Goal: Task Accomplishment & Management: Use online tool/utility

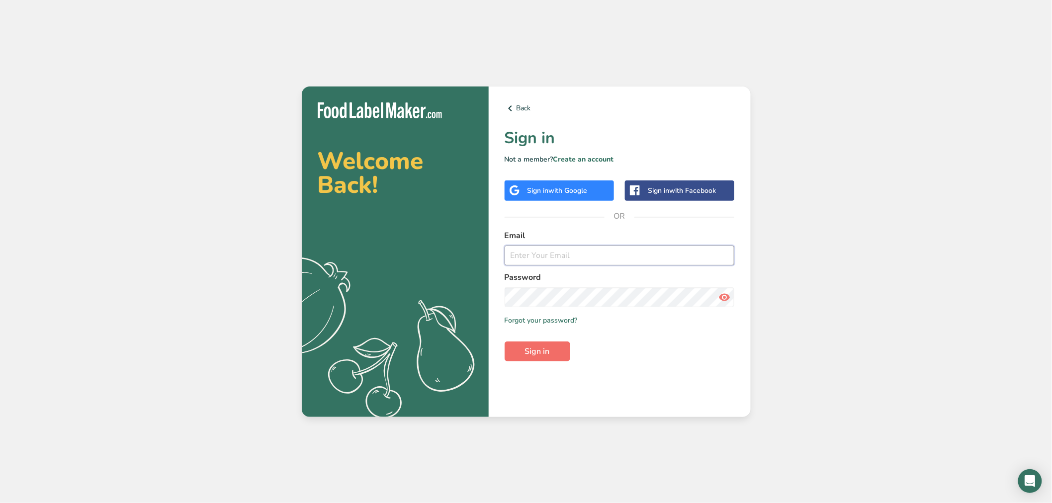
type input "[PERSON_NAME][EMAIL_ADDRESS][DOMAIN_NAME]"
click at [531, 351] on span "Sign in" at bounding box center [537, 352] width 25 height 12
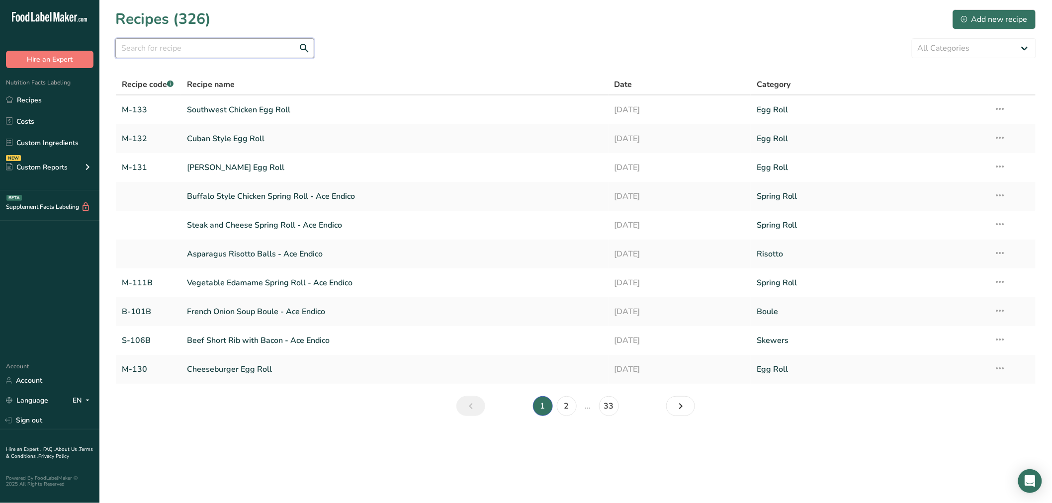
click at [200, 46] on input "text" at bounding box center [214, 48] width 199 height 20
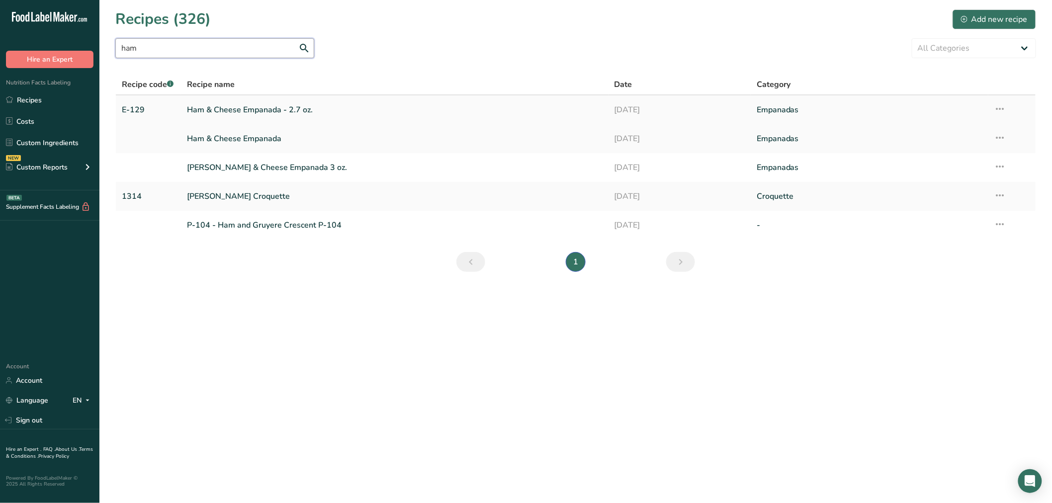
type input "ham"
click at [211, 107] on link "Ham & Cheese Empanada - 2.7 oz." at bounding box center [395, 109] width 416 height 21
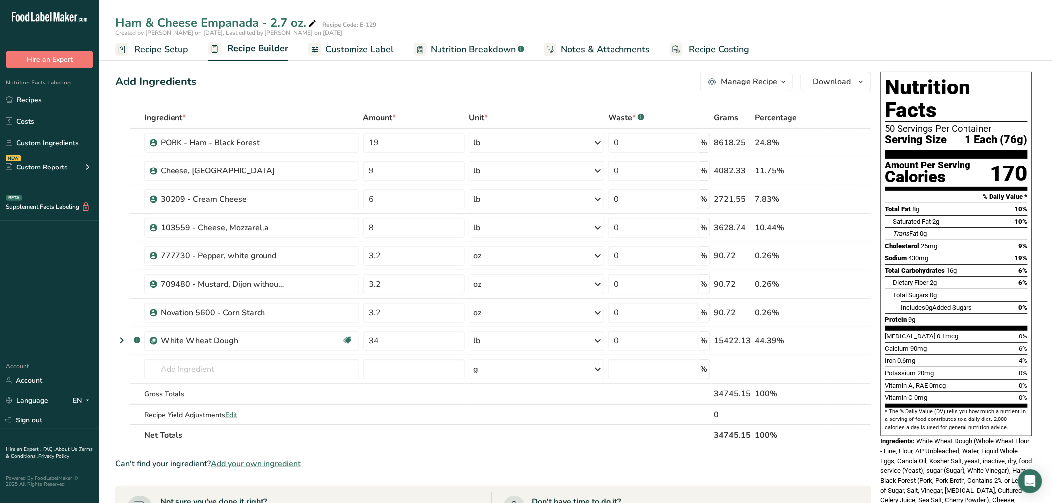
click at [143, 48] on span "Recipe Setup" at bounding box center [161, 49] width 54 height 13
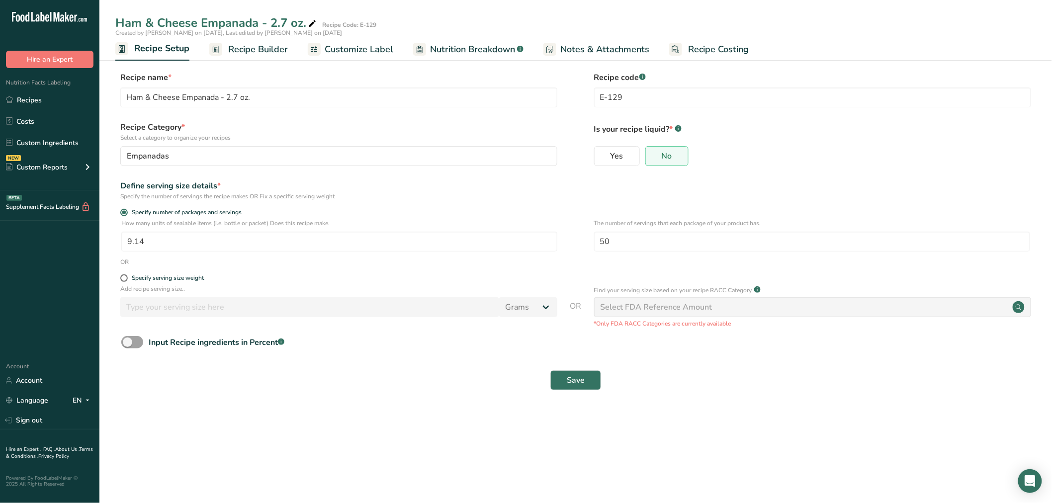
click at [245, 44] on span "Recipe Builder" at bounding box center [258, 49] width 60 height 13
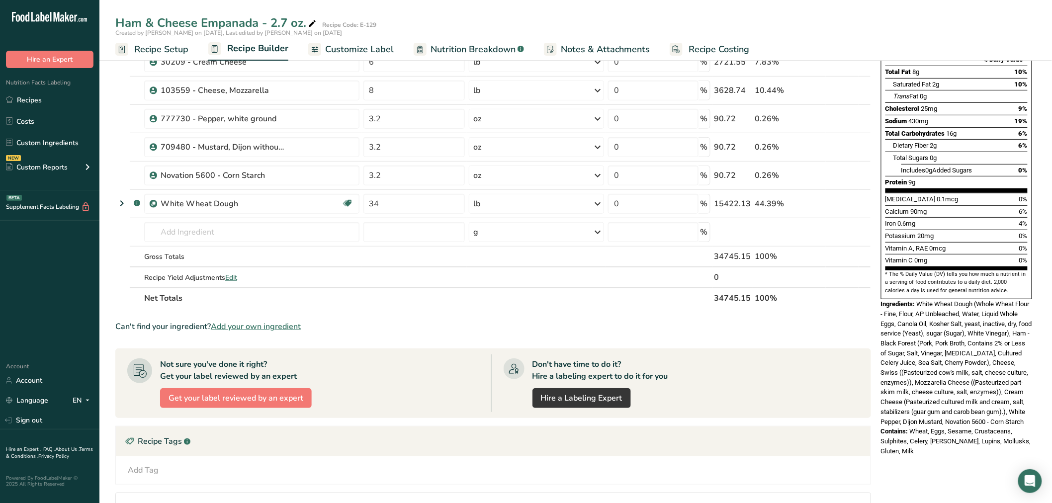
scroll to position [110, 0]
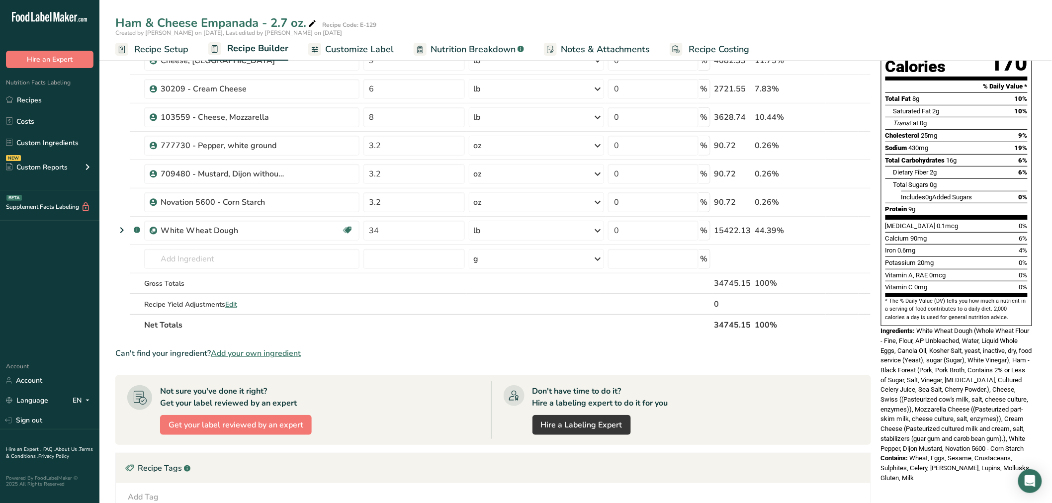
click at [136, 48] on span "Recipe Setup" at bounding box center [161, 49] width 54 height 13
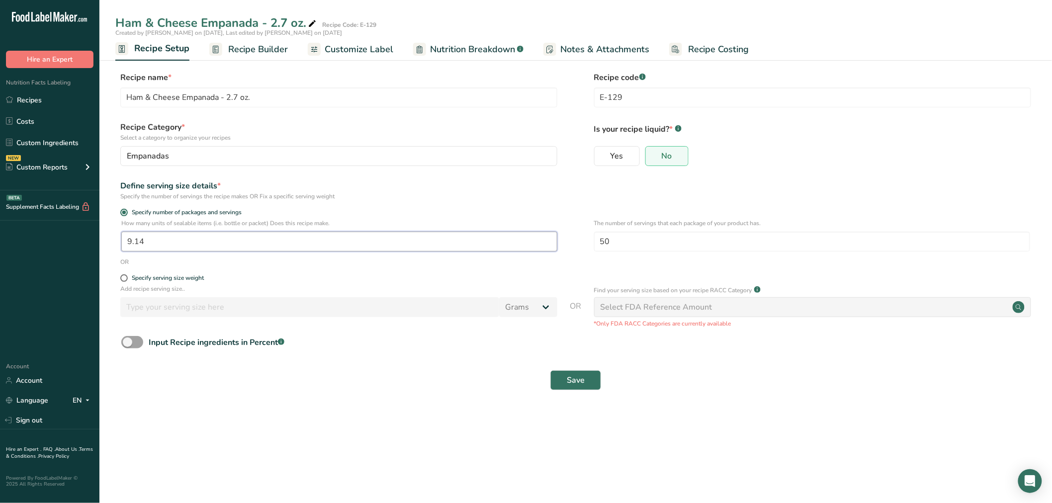
drag, startPoint x: 147, startPoint y: 240, endPoint x: 133, endPoint y: 240, distance: 14.4
click at [133, 240] on input "9.14" at bounding box center [339, 242] width 436 height 20
click at [172, 248] on input "9.14" at bounding box center [339, 242] width 436 height 20
drag, startPoint x: 157, startPoint y: 246, endPoint x: 102, endPoint y: 240, distance: 55.1
click at [110, 242] on section "Recipe name * Ham & Cheese Empanada - 2.7 oz. Recipe code .a-a{fill:#347362;}.b…" at bounding box center [575, 232] width 953 height 361
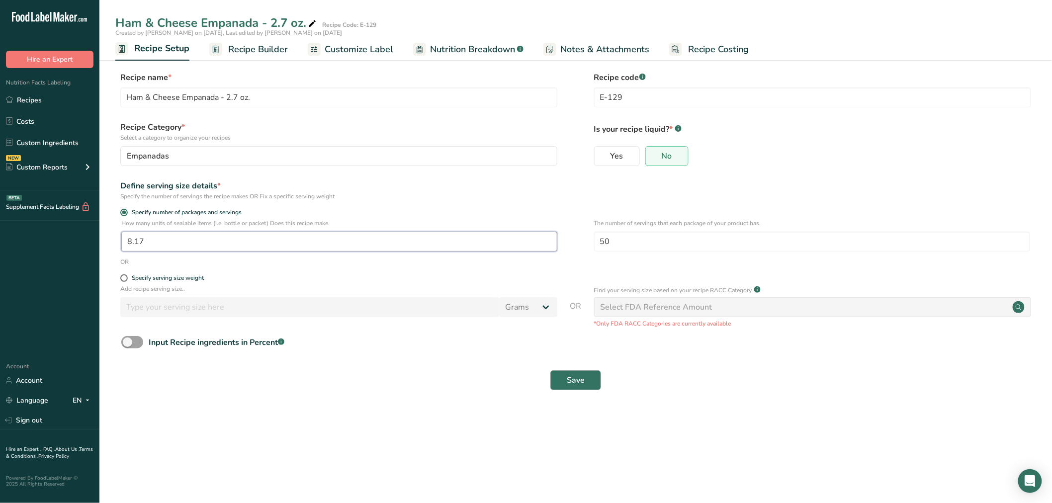
type input "8.17"
click at [580, 377] on span "Save" at bounding box center [576, 381] width 18 height 12
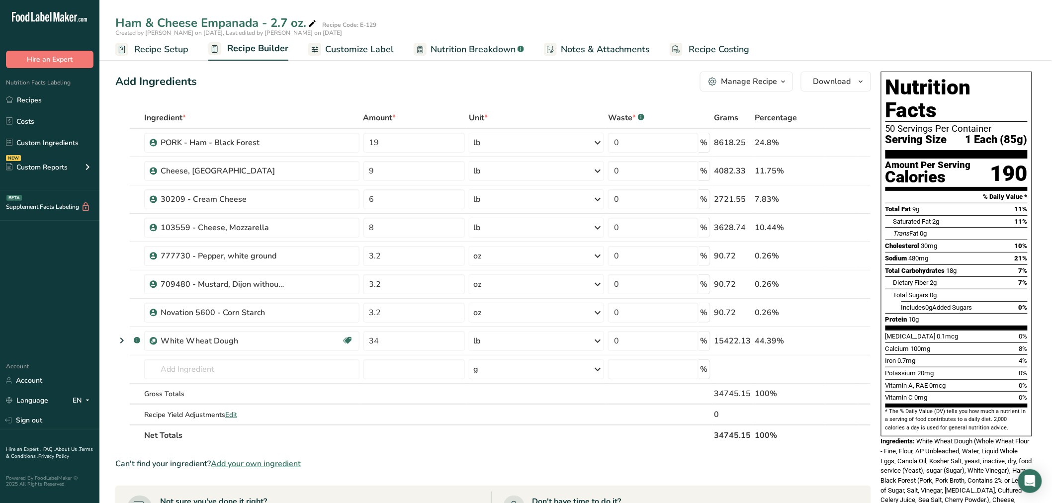
click at [140, 47] on span "Recipe Setup" at bounding box center [161, 49] width 54 height 13
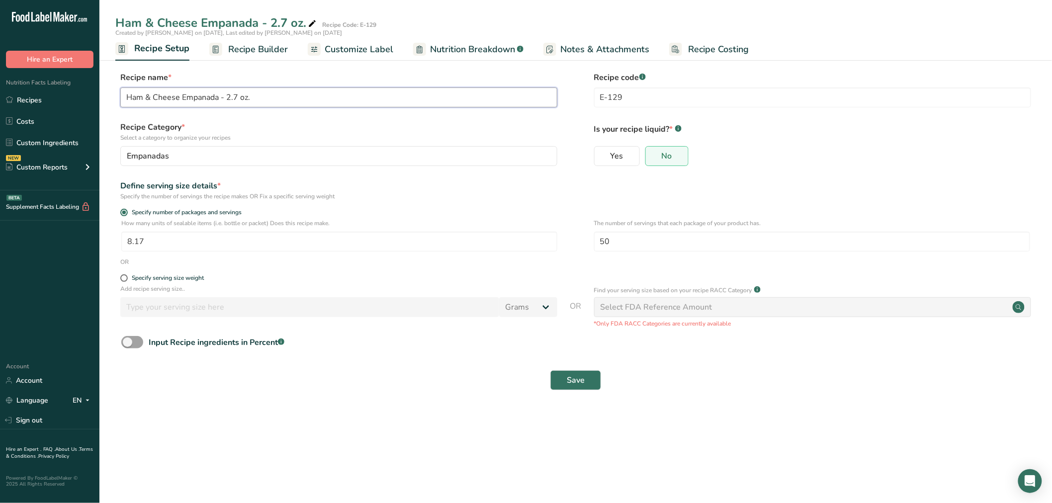
drag, startPoint x: 229, startPoint y: 95, endPoint x: 237, endPoint y: 97, distance: 8.3
click at [237, 97] on input "Ham & Cheese Empanada - 2.7 oz." at bounding box center [338, 98] width 437 height 20
type input "Ham & Cheese Empanada - 3 oz."
click at [570, 383] on span "Save" at bounding box center [576, 381] width 18 height 12
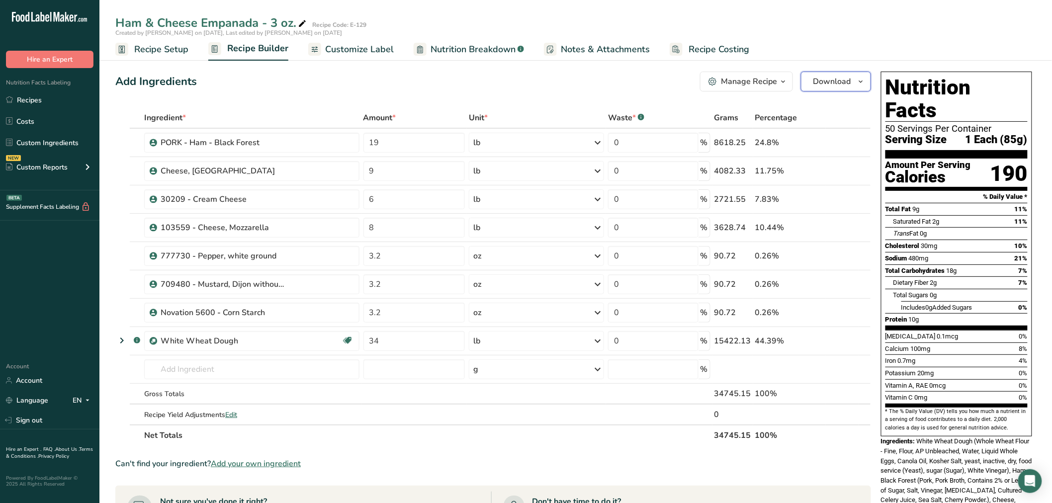
click at [862, 82] on icon "button" at bounding box center [861, 82] width 8 height 12
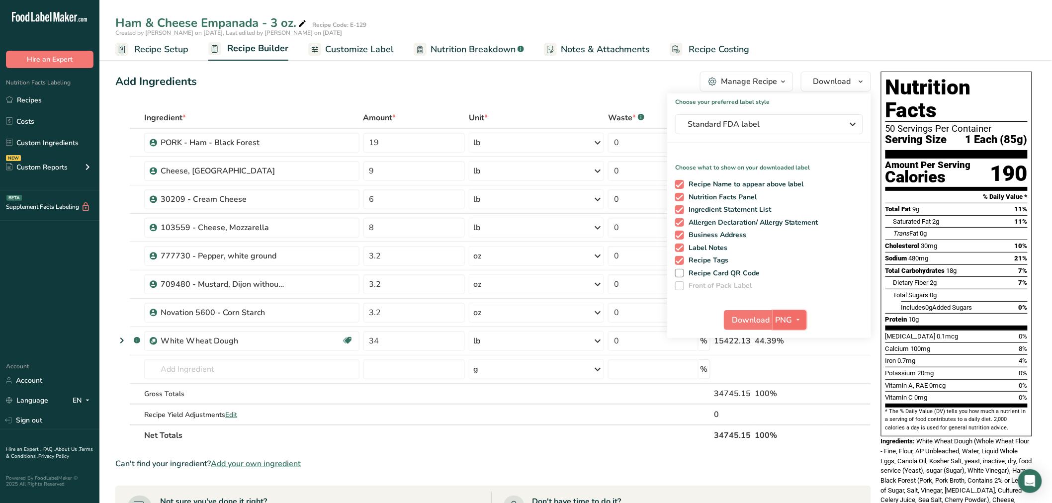
click at [795, 319] on icon "button" at bounding box center [799, 320] width 8 height 12
click at [793, 354] on link "BMP" at bounding box center [791, 357] width 32 height 16
click at [785, 317] on span "BMP" at bounding box center [783, 320] width 17 height 12
click at [765, 314] on span "Download" at bounding box center [751, 320] width 38 height 12
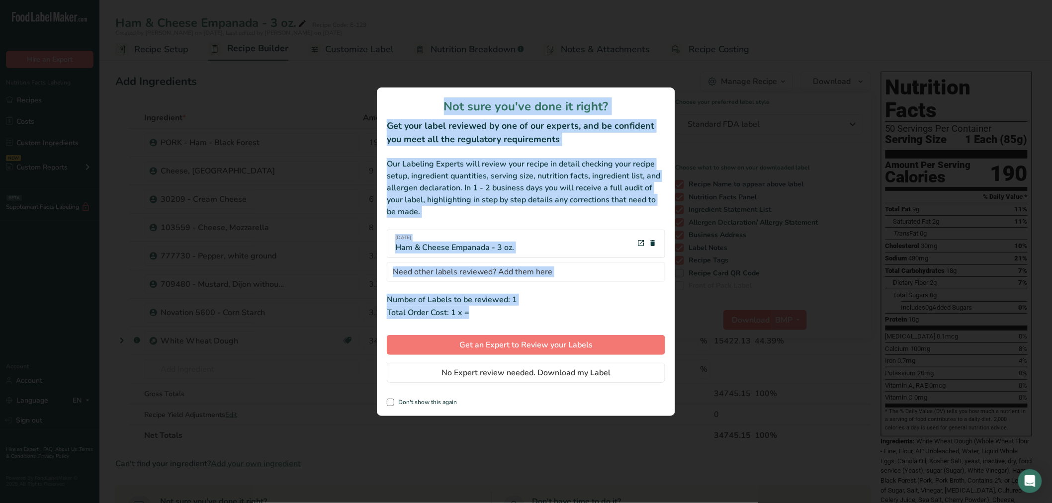
click at [765, 314] on div "review labels modal" at bounding box center [526, 251] width 1052 height 503
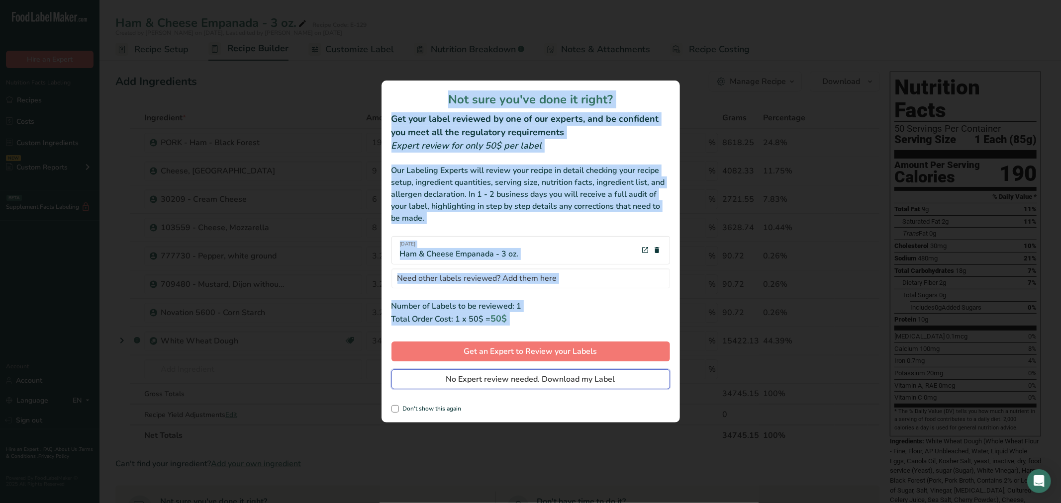
click at [603, 379] on span "No Expert review needed. Download my Label" at bounding box center [530, 380] width 169 height 12
